Goal: Information Seeking & Learning: Find specific fact

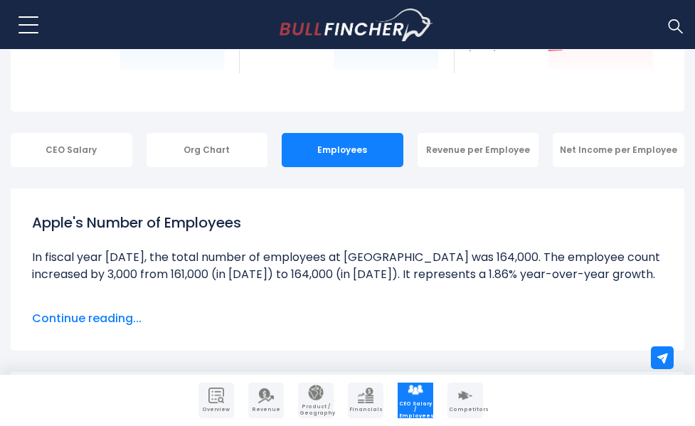
click at [383, 256] on li at bounding box center [347, 266] width 631 height 34
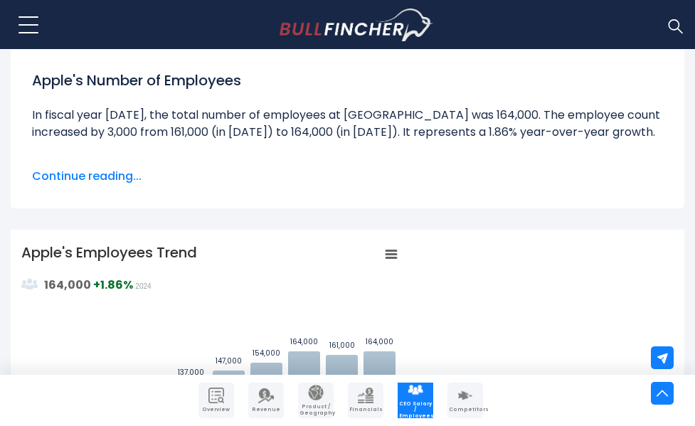
scroll to position [207, 0]
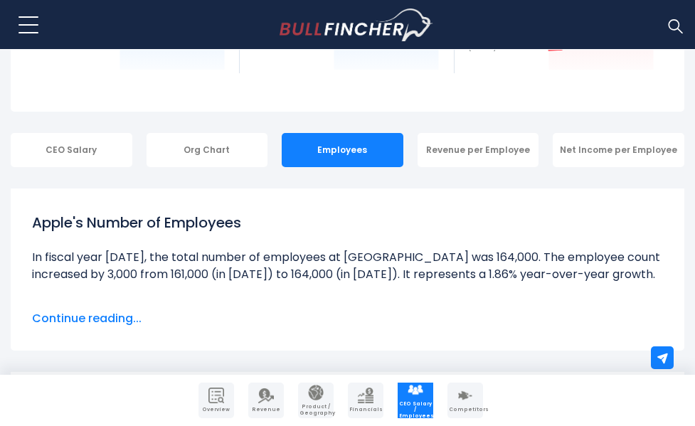
click at [294, 269] on li at bounding box center [347, 266] width 631 height 34
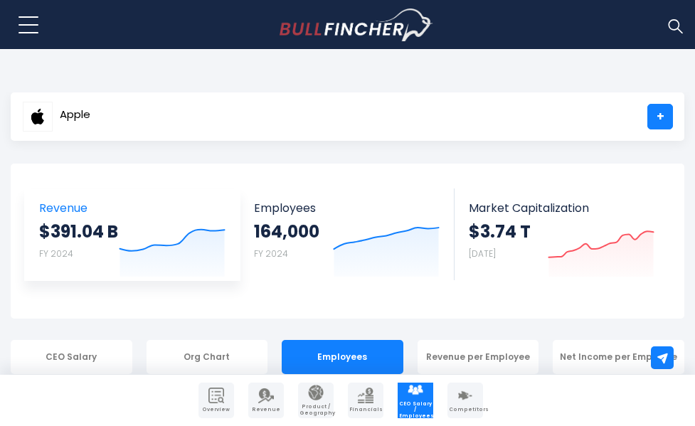
scroll to position [284, 0]
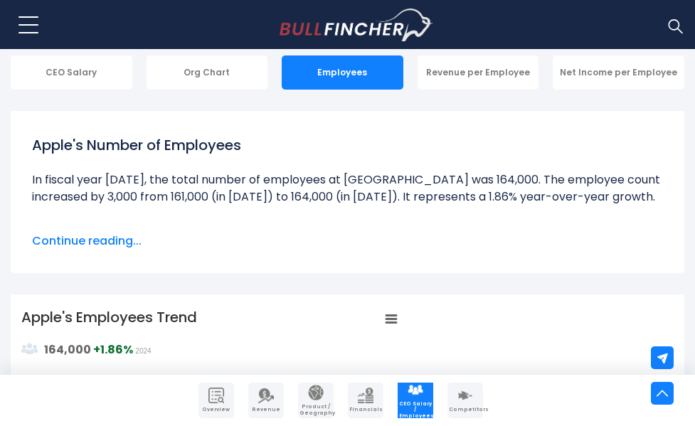
click at [120, 235] on span "Continue reading..." at bounding box center [347, 241] width 631 height 17
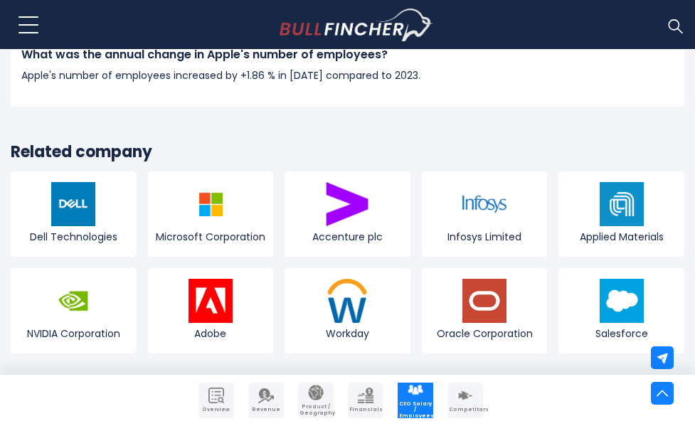
scroll to position [2275, 0]
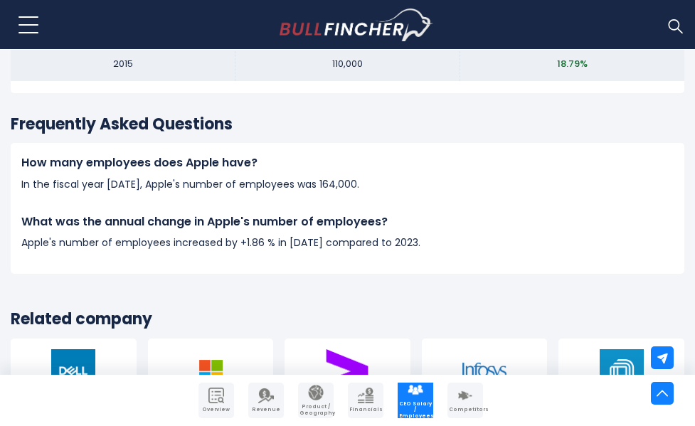
click at [282, 228] on h4 "What was the annual change in Apple's number of employees?" at bounding box center [347, 222] width 652 height 16
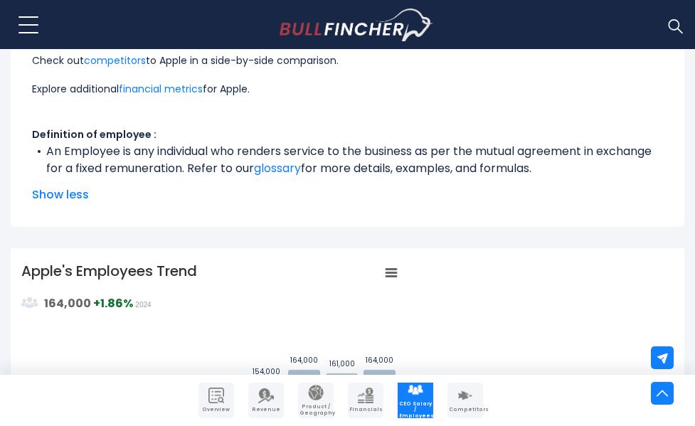
scroll to position [0, 0]
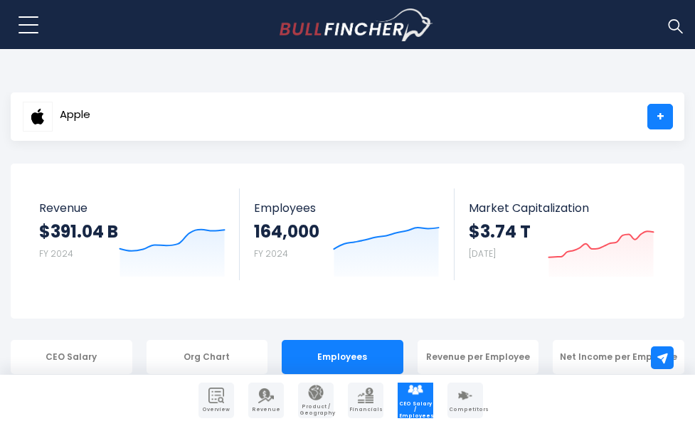
click at [317, 75] on body "Overview Revenue Product / Geography" at bounding box center [347, 213] width 695 height 426
click at [361, 24] on img "Go to homepage" at bounding box center [356, 25] width 154 height 33
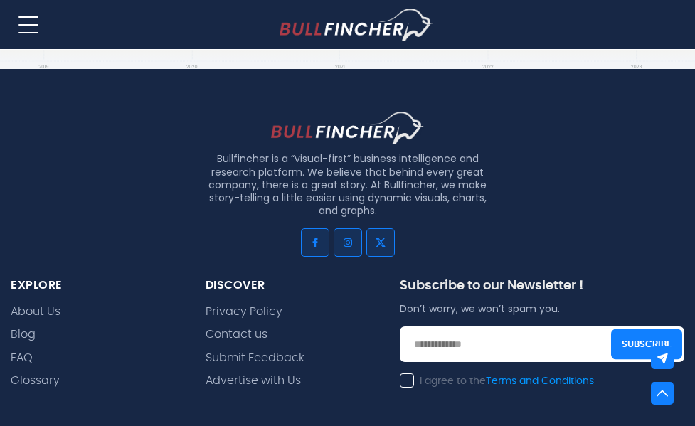
scroll to position [3413, 0]
